Goal: Task Accomplishment & Management: Use online tool/utility

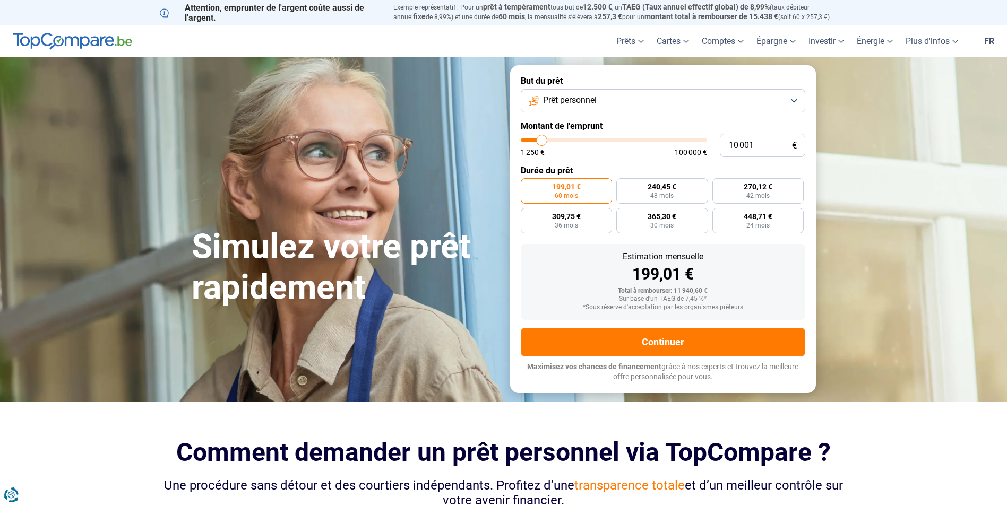
click at [565, 98] on span "Prêt personnel" at bounding box center [570, 100] width 54 height 12
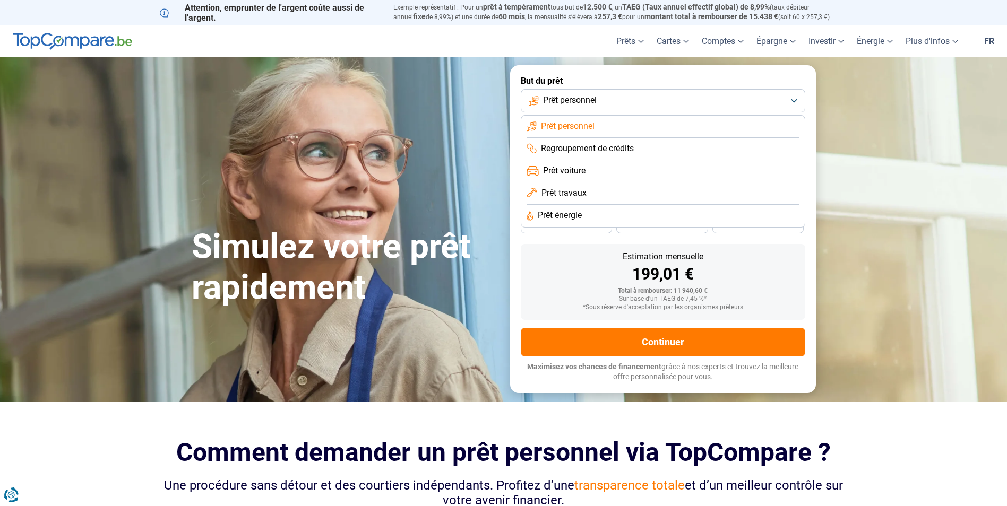
click at [576, 191] on span "Prêt travaux" at bounding box center [563, 193] width 45 height 12
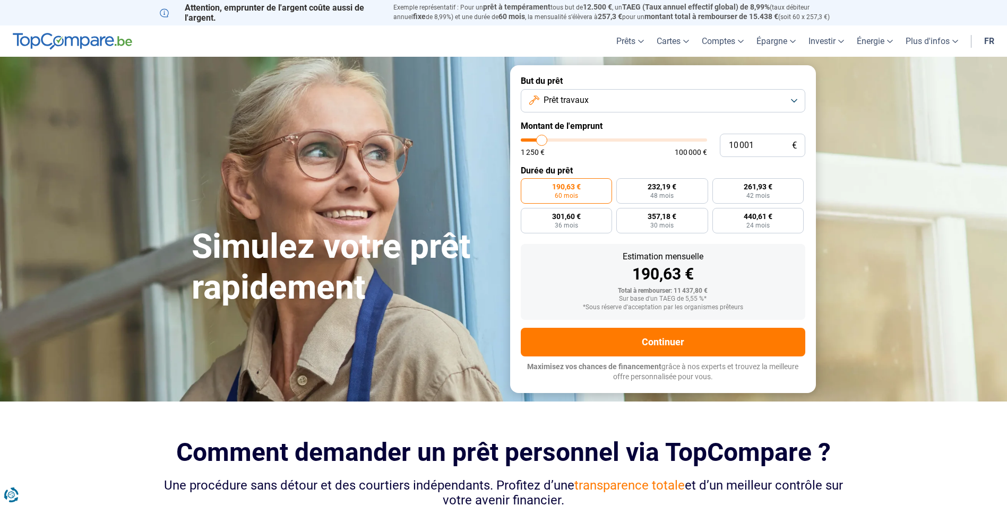
type input "10 500"
type input "10500"
type input "11 500"
type input "11500"
type input "12 000"
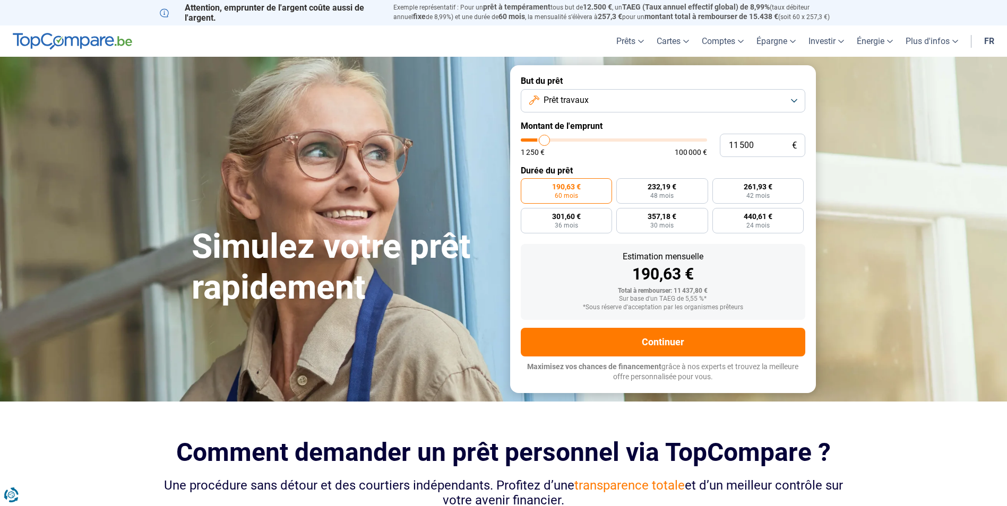
type input "12000"
type input "15 000"
type input "15000"
type input "17 000"
type input "17000"
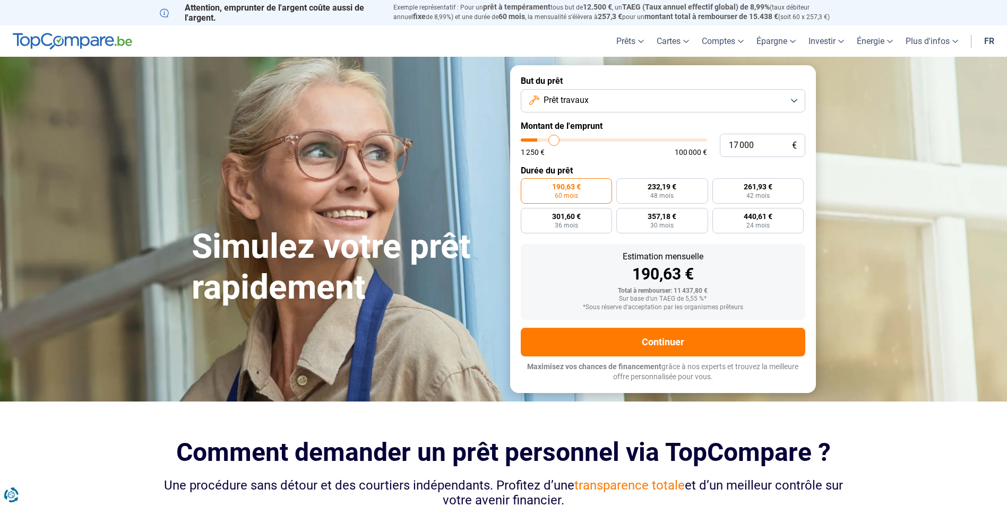
type input "18 500"
type input "18500"
type input "20 250"
type input "20250"
type input "21 250"
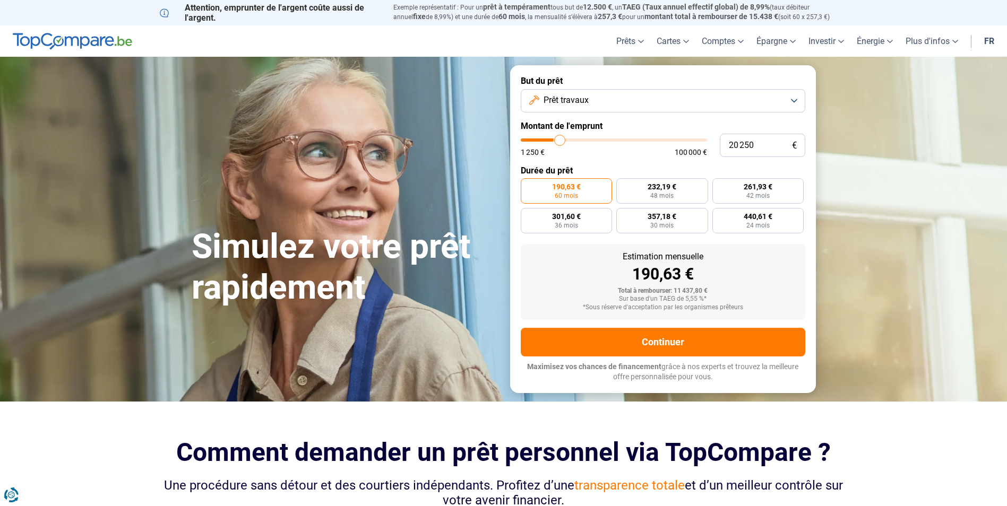
type input "21250"
type input "22 000"
type input "22000"
type input "23 000"
type input "23000"
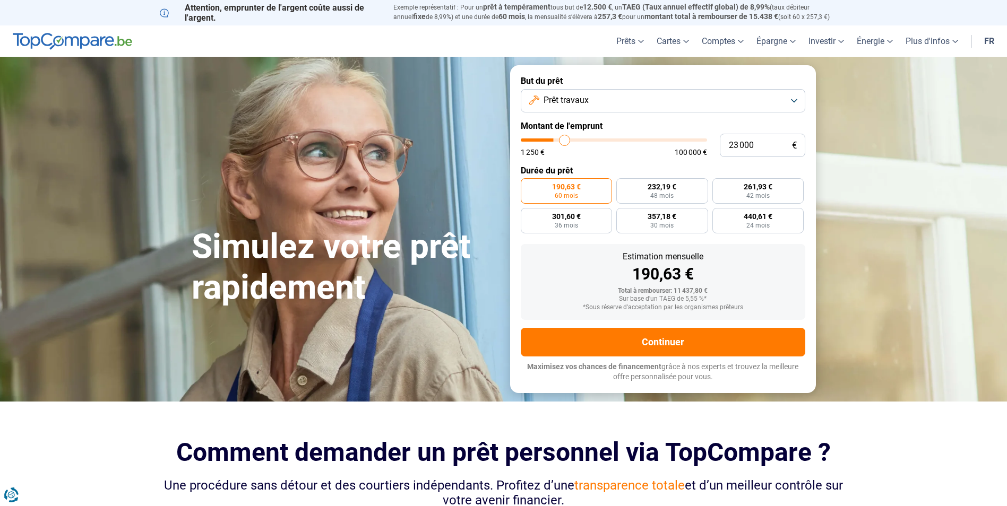
type input "23 750"
type input "23750"
type input "25 250"
type input "25250"
type input "27 250"
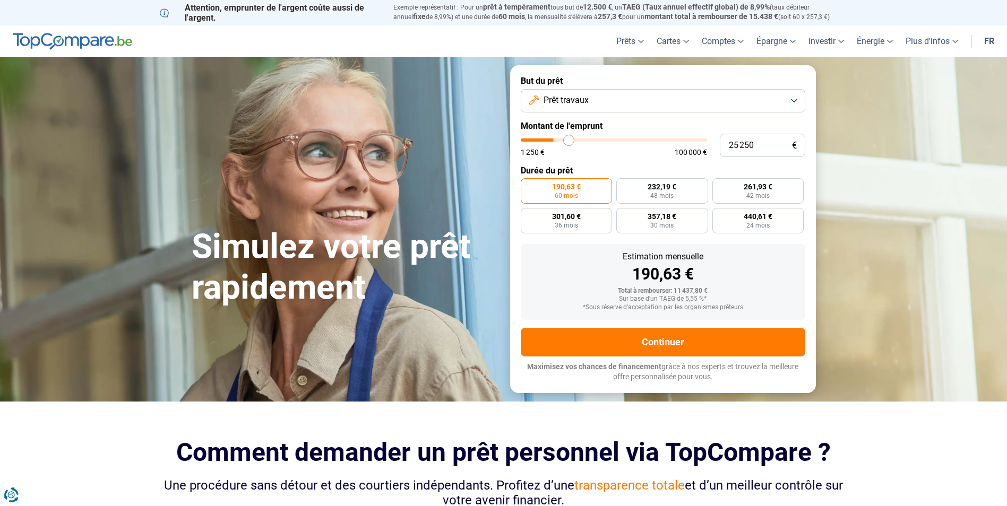
type input "27250"
type input "29 250"
type input "29250"
type input "31 000"
type input "31000"
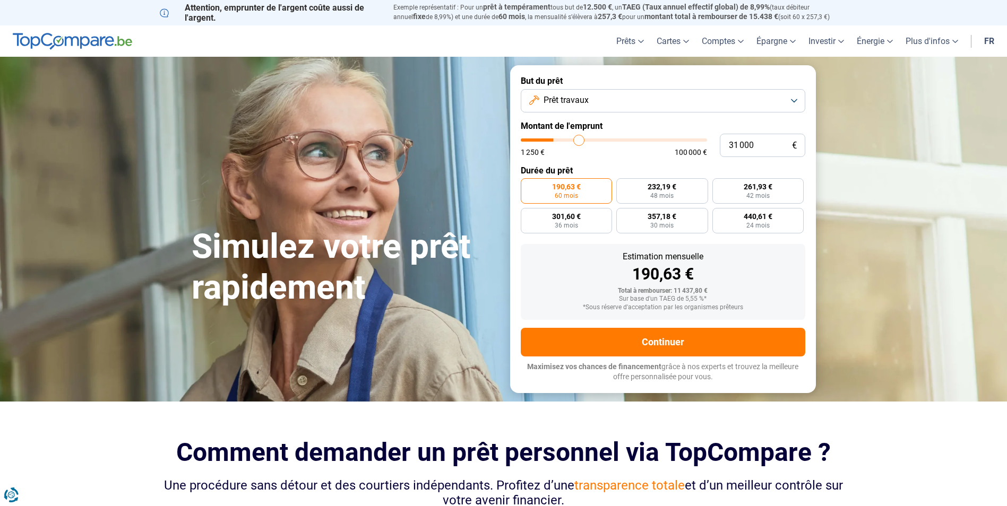
type input "32 750"
type input "32750"
type input "35 250"
type input "35250"
type input "37 000"
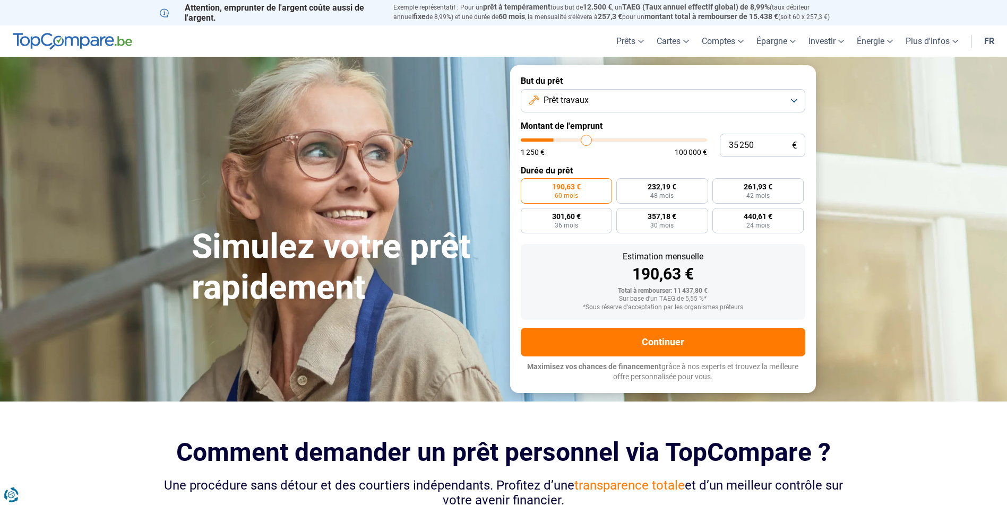
type input "37000"
type input "39 250"
type input "39250"
type input "40 750"
type input "40750"
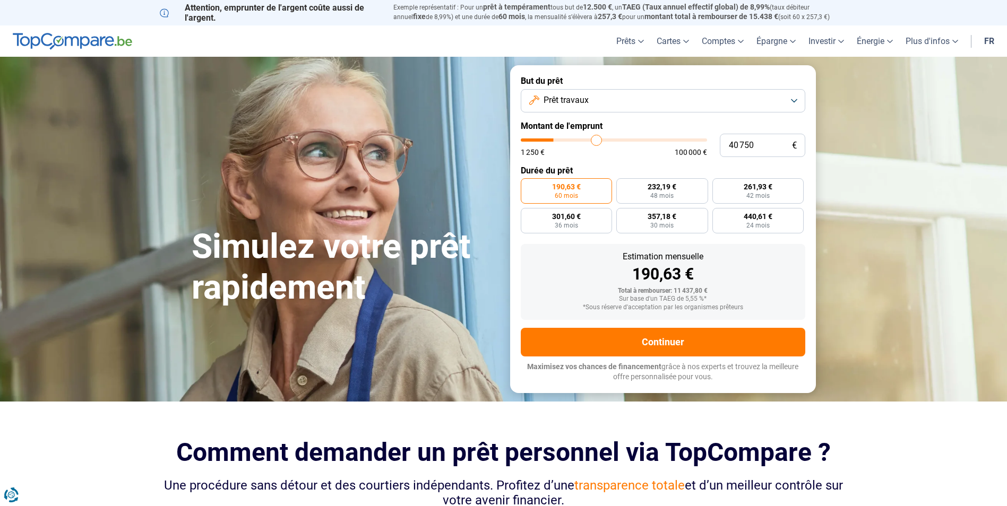
type input "42 750"
type input "42750"
type input "47 000"
type input "47000"
type input "50 250"
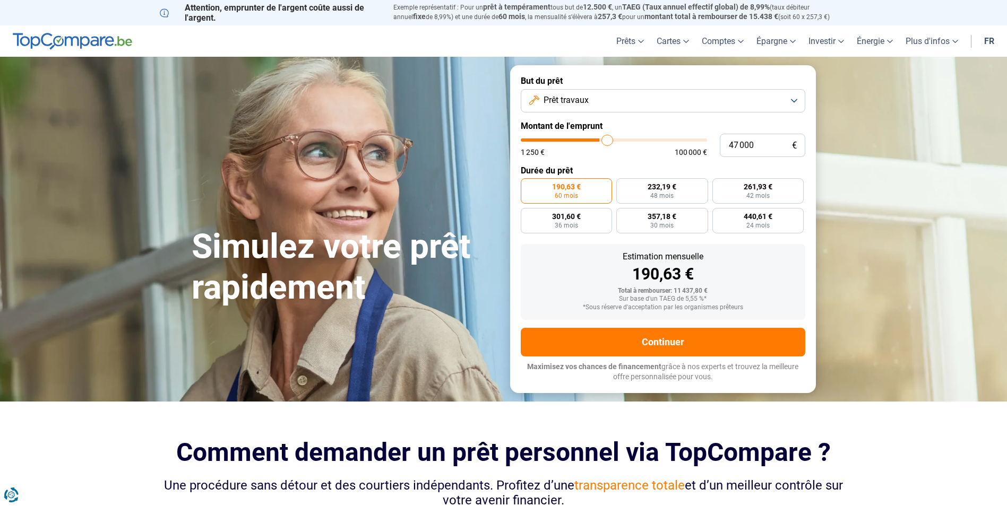
type input "50250"
type input "55 000"
type input "55000"
type input "57 750"
type input "57750"
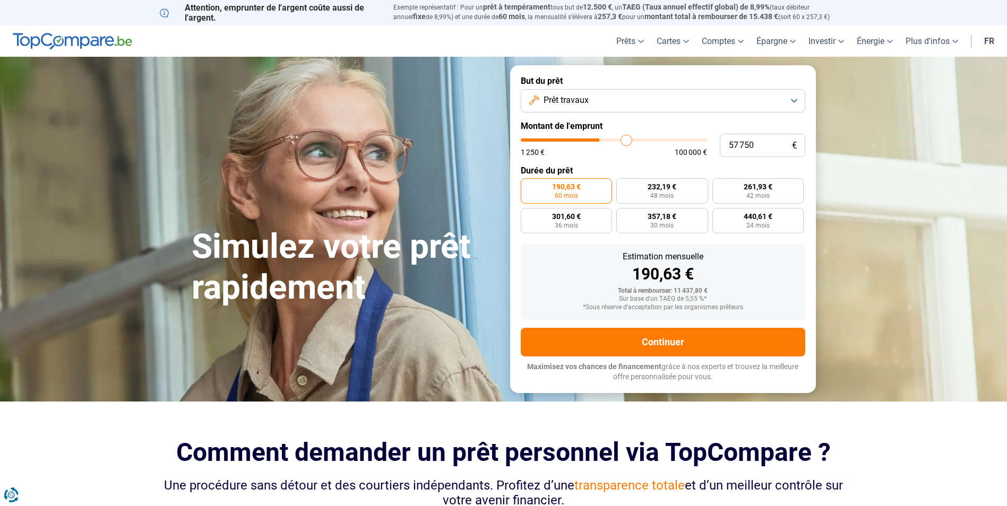
type input "60 000"
type input "60000"
type input "61 000"
type input "61000"
type input "62 500"
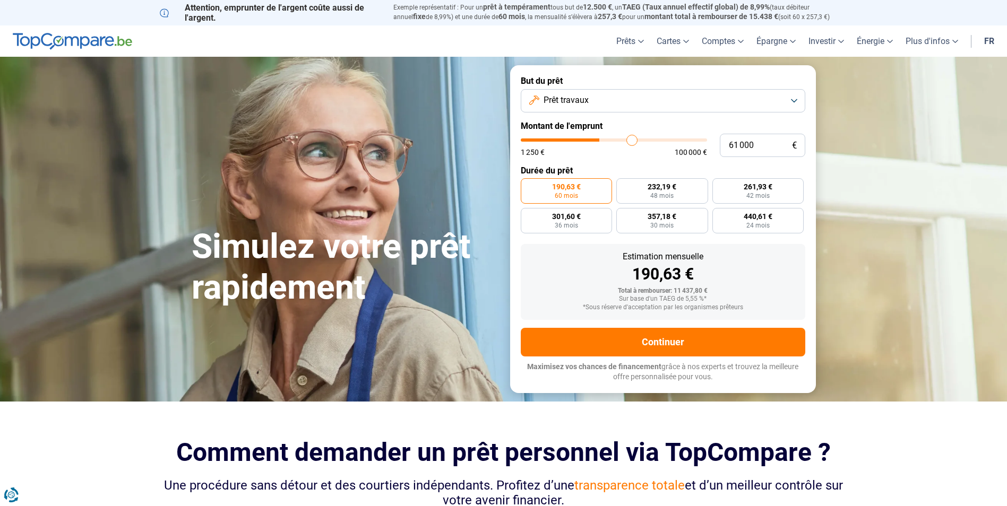
type input "62500"
type input "63 750"
type input "63750"
type input "65 000"
type input "65000"
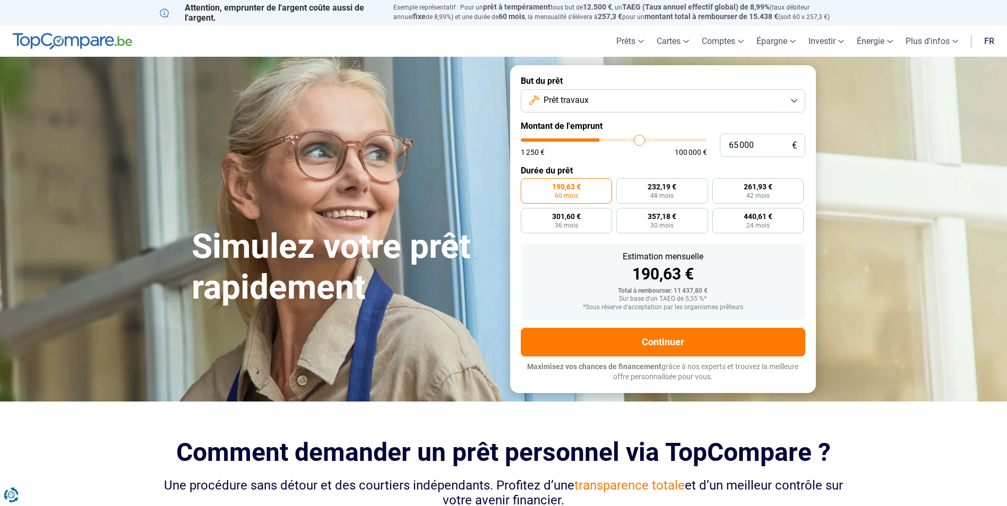
type input "66 750"
type input "66750"
type input "68 250"
type input "68250"
type input "69 250"
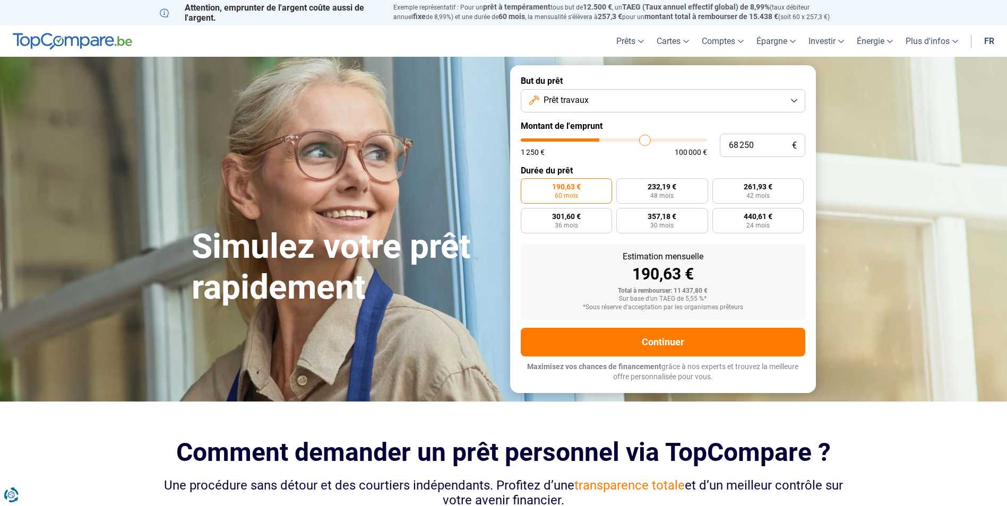
type input "69250"
type input "70 750"
type input "70750"
type input "71 250"
type input "71250"
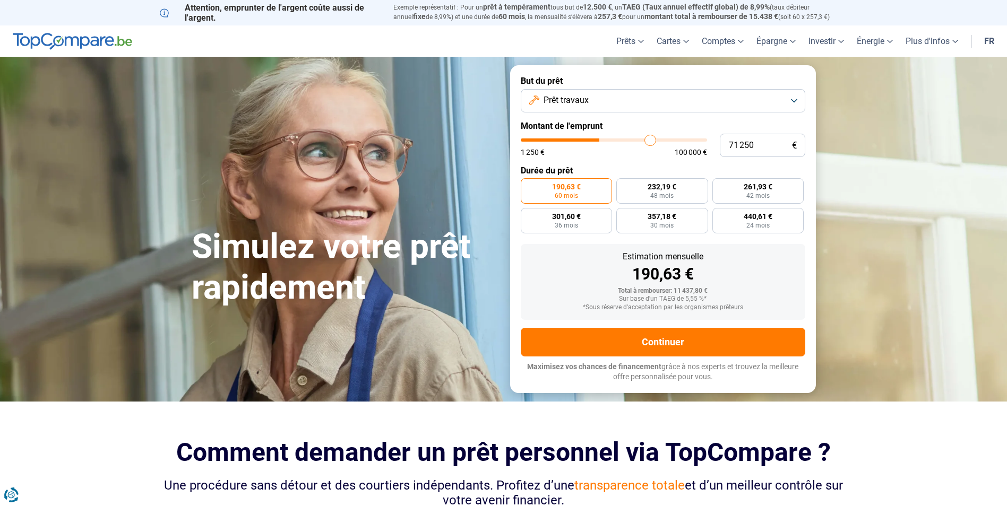
type input "72 000"
type input "72000"
type input "73 250"
type input "73250"
type input "74 000"
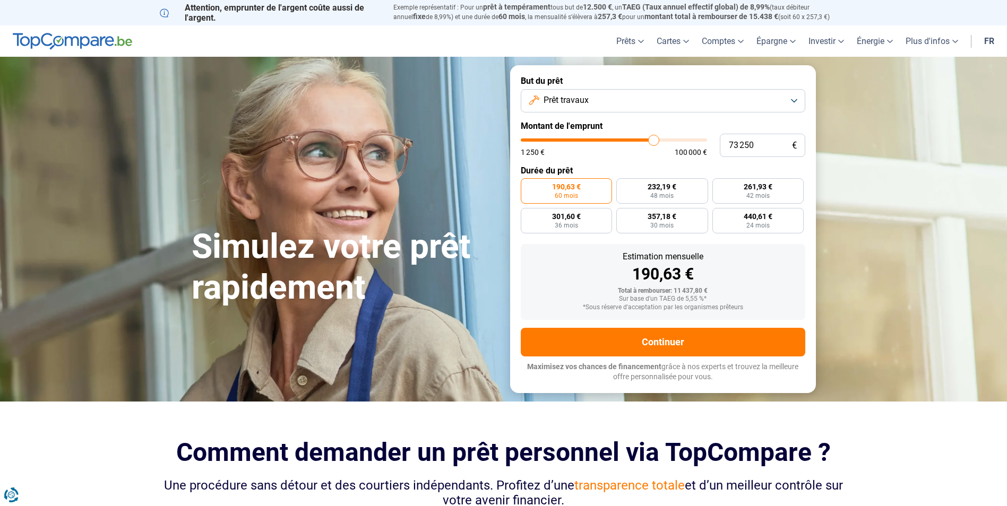
type input "74000"
type input "75 000"
type input "75000"
type input "77 000"
type input "77000"
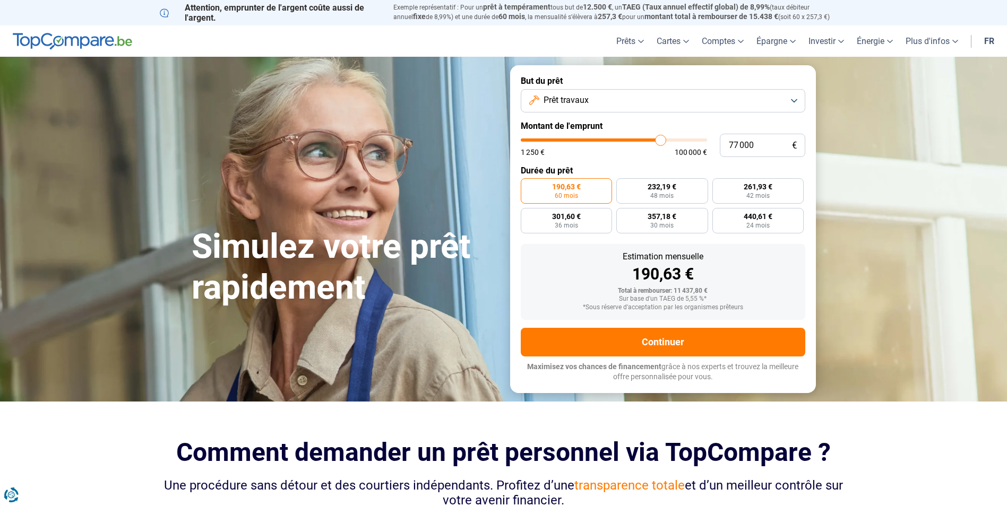
type input "78 250"
type input "78250"
type input "79 500"
type input "79500"
type input "80 000"
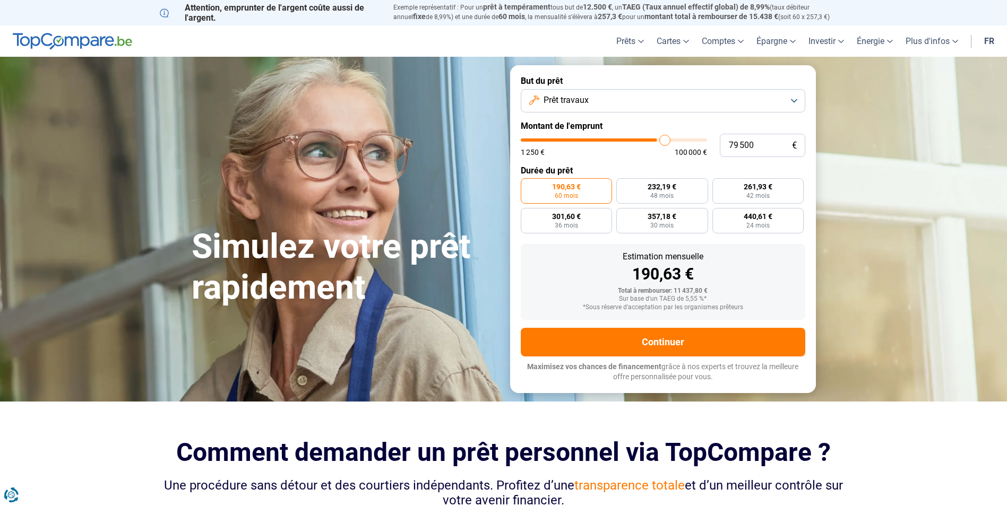
type input "80000"
type input "80 750"
type input "80750"
type input "81 000"
type input "81000"
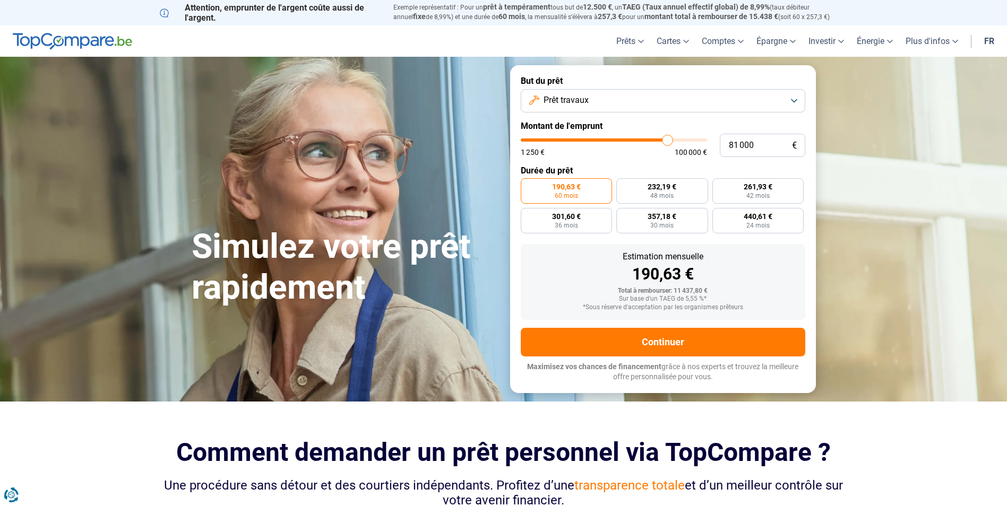
type input "81 250"
type input "81250"
type input "81 500"
type input "81500"
type input "82 250"
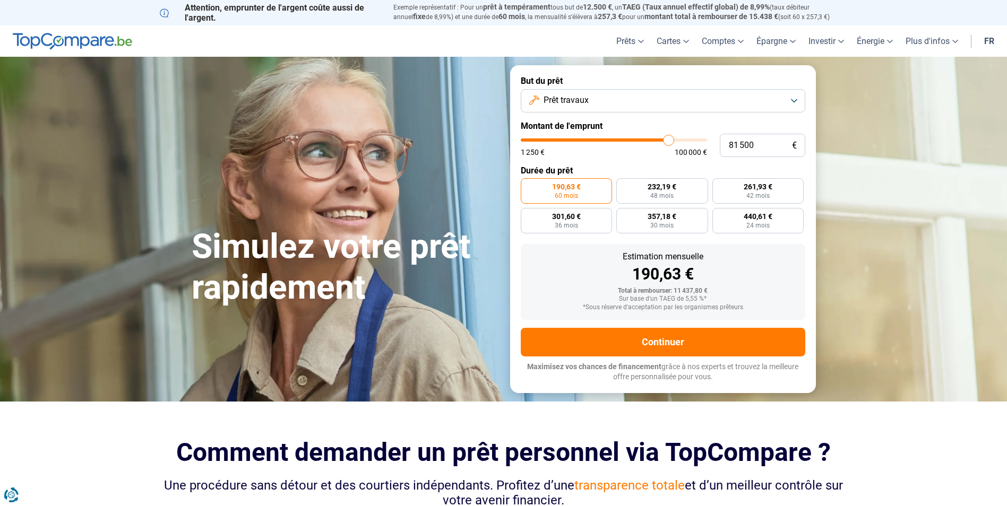
type input "82250"
type input "83 250"
type input "83250"
type input "83 750"
type input "83750"
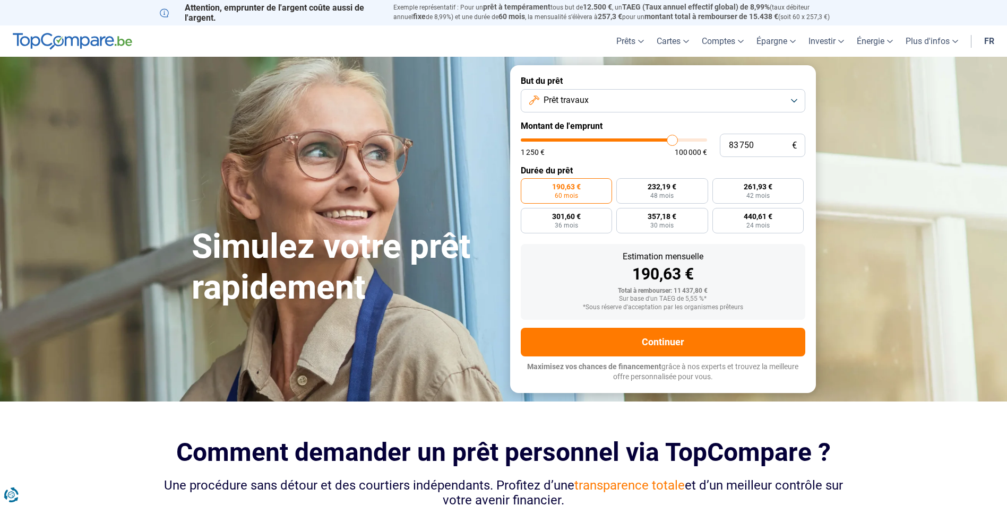
type input "84 000"
type input "84000"
type input "84 250"
type input "84250"
type input "84 500"
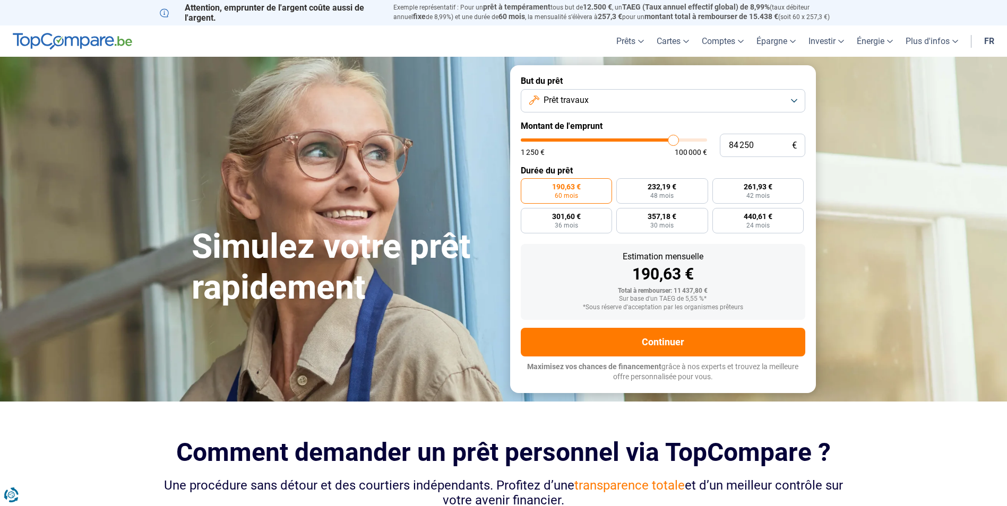
type input "84500"
type input "85 000"
type input "85000"
type input "85 250"
type input "85250"
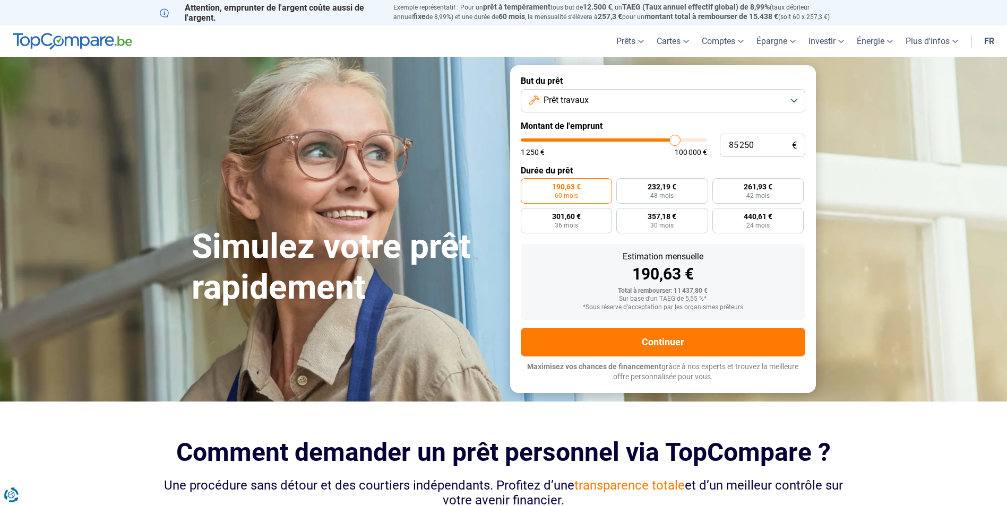
type input "85 500"
type input "85500"
type input "85 750"
type input "85750"
type input "86 000"
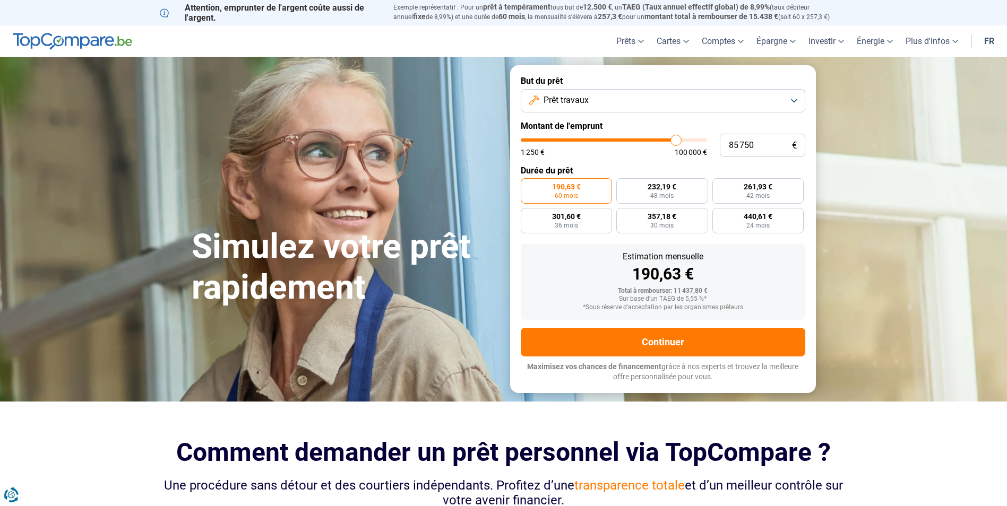
type input "86000"
type input "86 500"
type input "86500"
type input "86 750"
type input "86750"
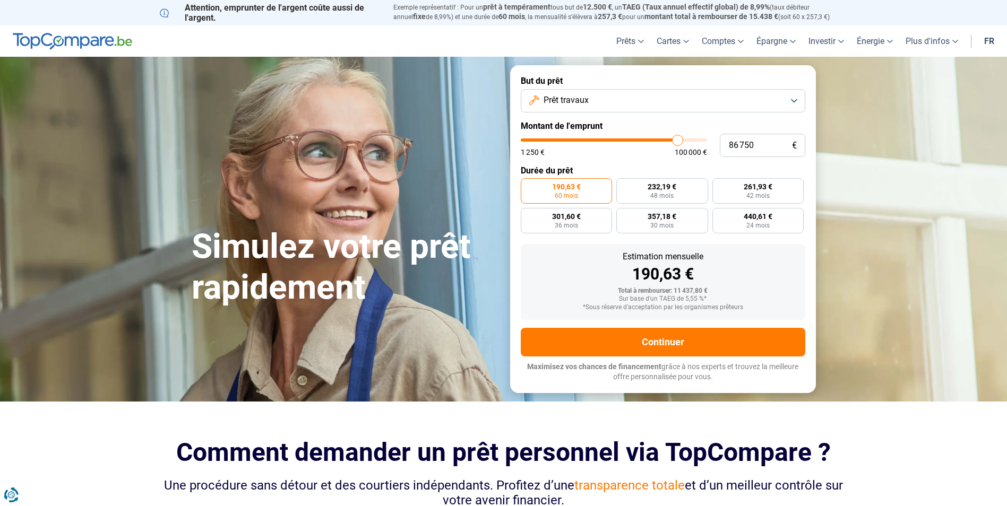
type input "87 000"
type input "87000"
type input "87 250"
type input "87250"
type input "88 000"
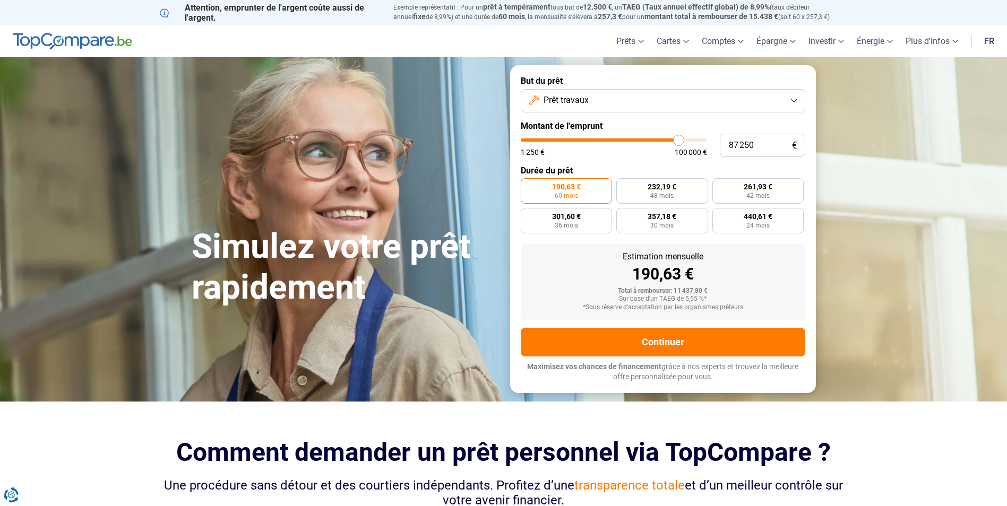
type input "88000"
type input "88 250"
type input "88250"
type input "88 500"
type input "88500"
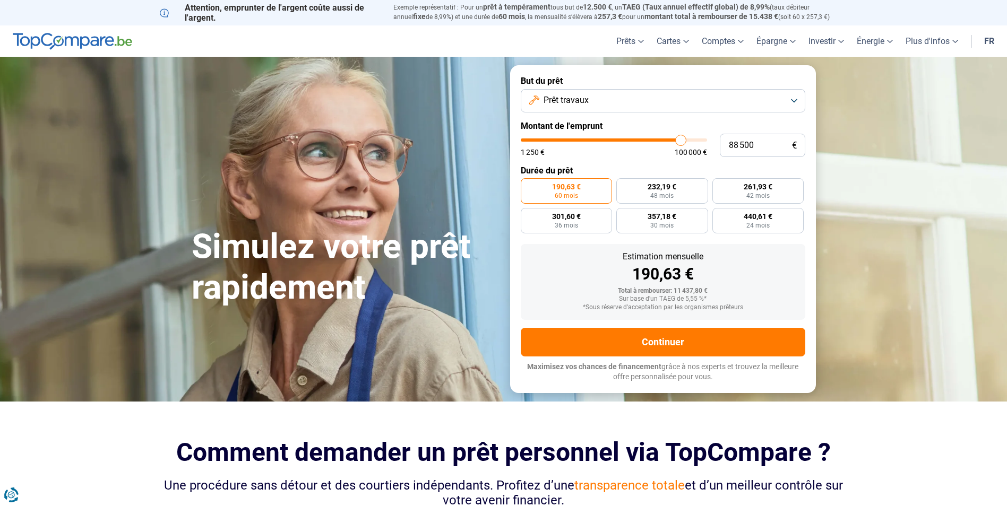
type input "88 750"
type input "88750"
type input "89 000"
type input "89000"
type input "89 500"
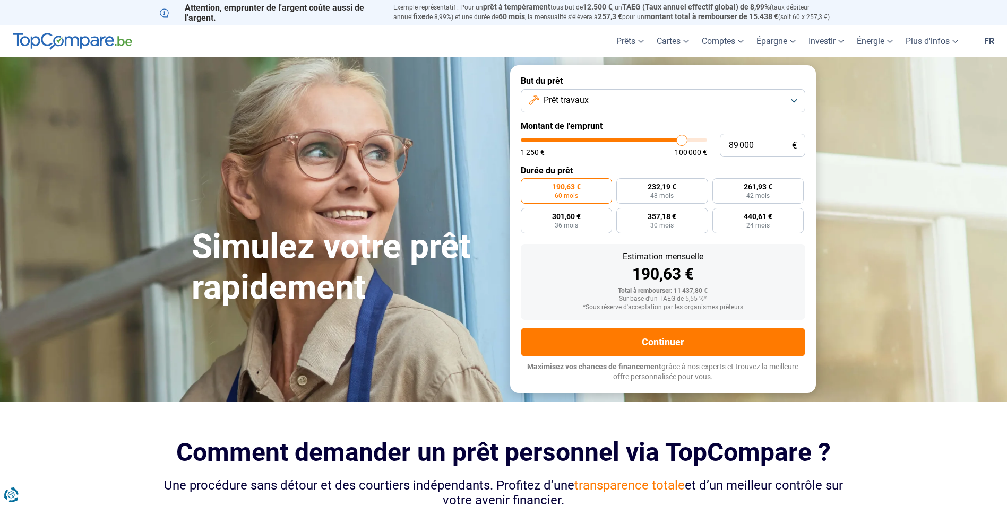
type input "89500"
type input "90 000"
type input "90000"
type input "90 250"
type input "90250"
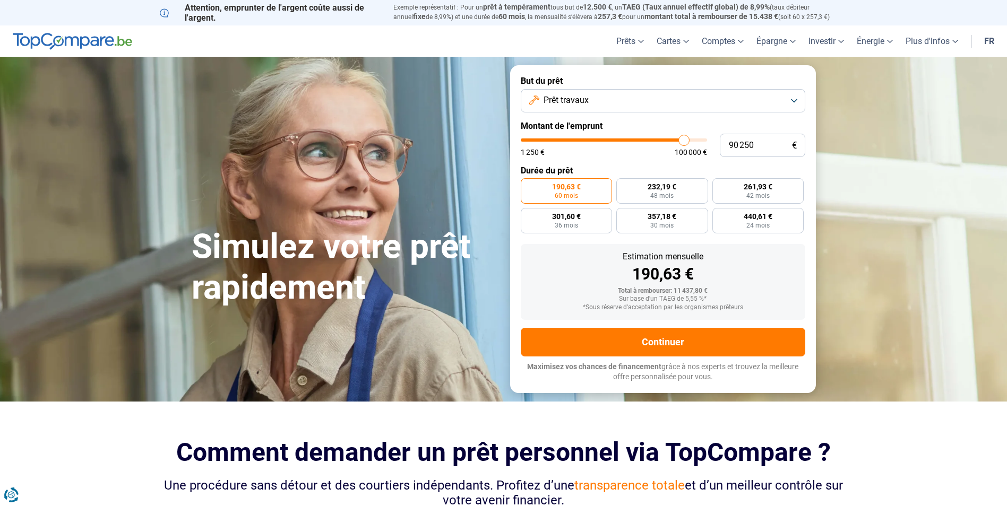
type input "90 500"
type input "90500"
type input "91 000"
type input "91000"
type input "90 500"
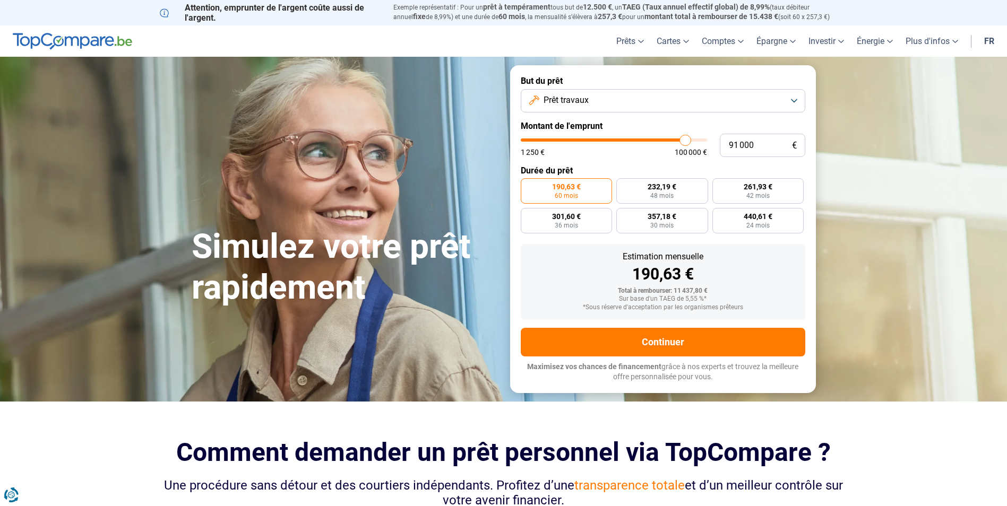
type input "90500"
type input "90 250"
type input "90250"
type input "90 000"
type input "90000"
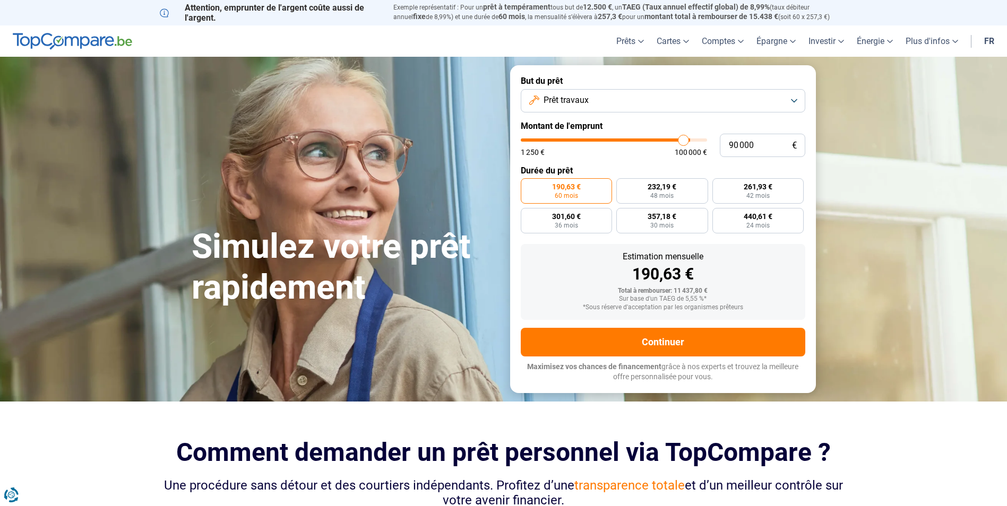
type input "89 750"
type input "89750"
type input "90 000"
type input "90000"
type input "90 250"
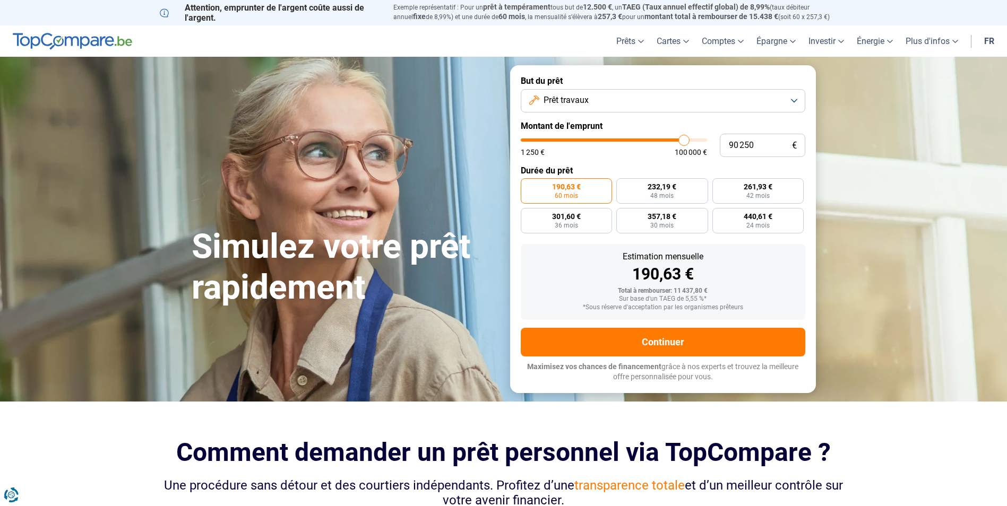
drag, startPoint x: 541, startPoint y: 144, endPoint x: 683, endPoint y: 156, distance: 142.7
type input "90250"
click at [683, 142] on input "range" at bounding box center [614, 139] width 186 height 3
radio input "false"
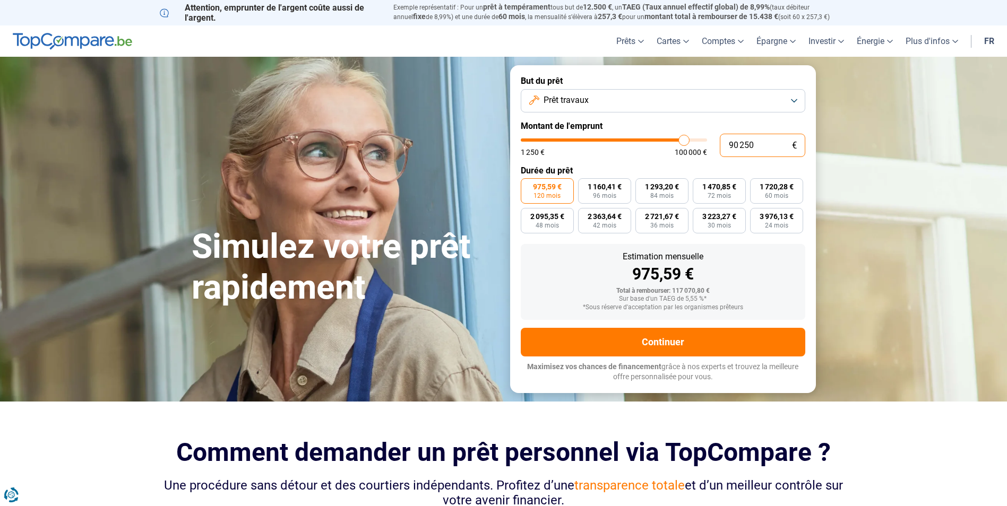
drag, startPoint x: 761, startPoint y: 146, endPoint x: 739, endPoint y: 148, distance: 22.4
click at [739, 148] on input "90 250" at bounding box center [761, 145] width 85 height 23
type input "900"
type input "1250"
type input "9 000"
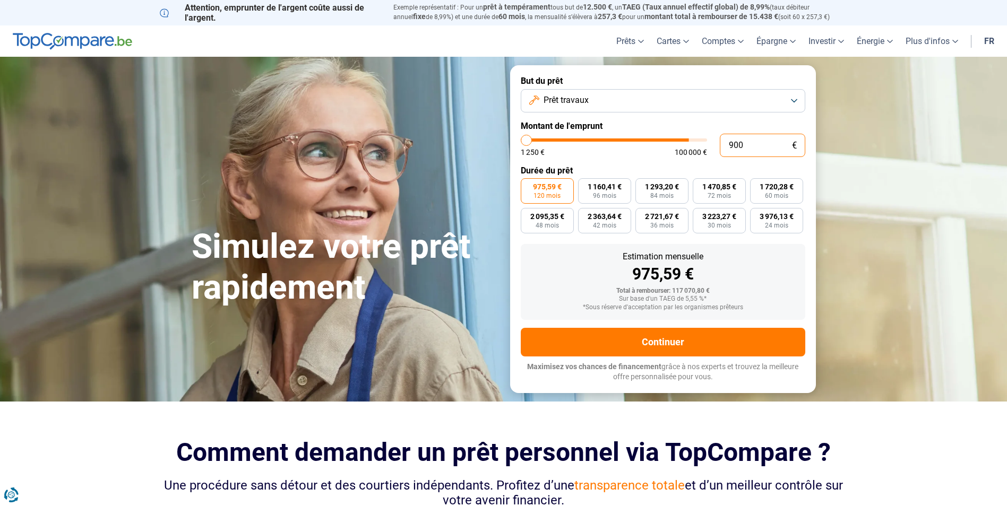
type input "9000"
type input "90 000"
type input "90000"
type input "90 000"
